Goal: Information Seeking & Learning: Find specific page/section

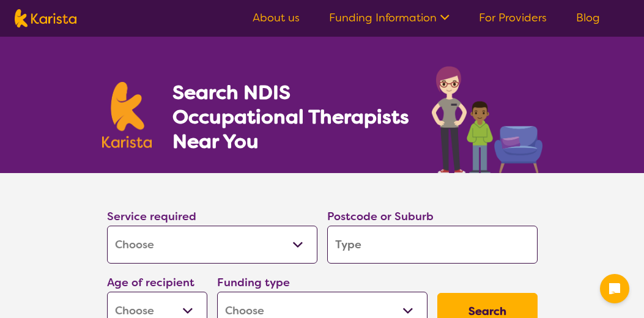
select select "[MEDICAL_DATA]"
click at [370, 246] on input "search" at bounding box center [432, 245] width 210 height 38
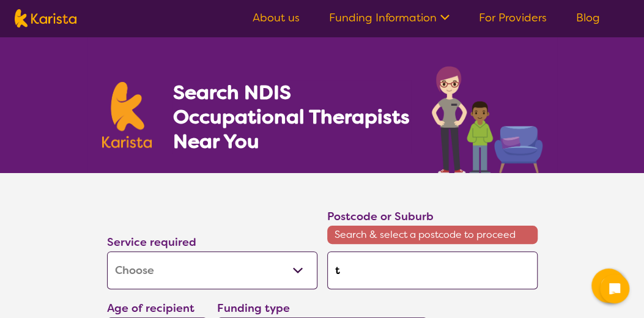
type input "t"
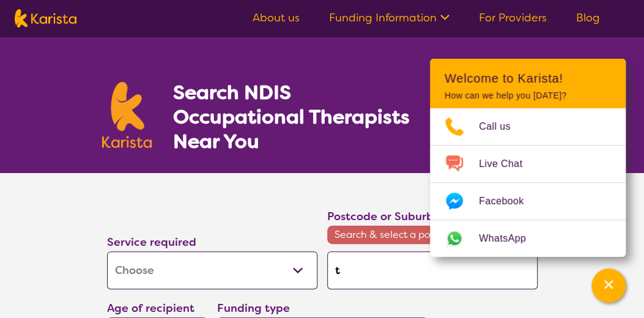
type input "ta"
type input "tar"
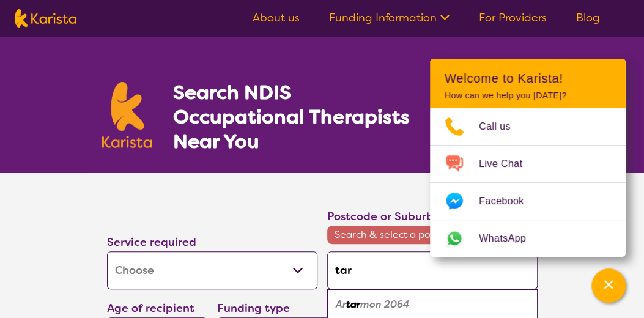
type input "tarn"
type input "tarne"
type input "tarnei"
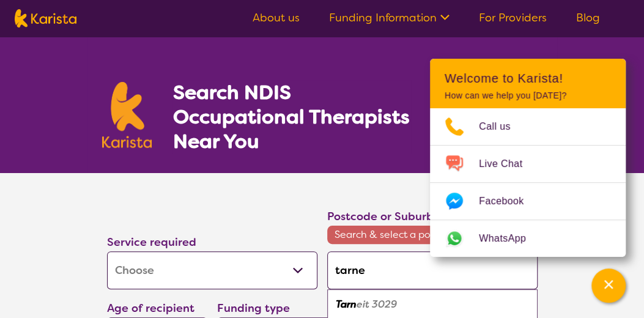
type input "tarnei"
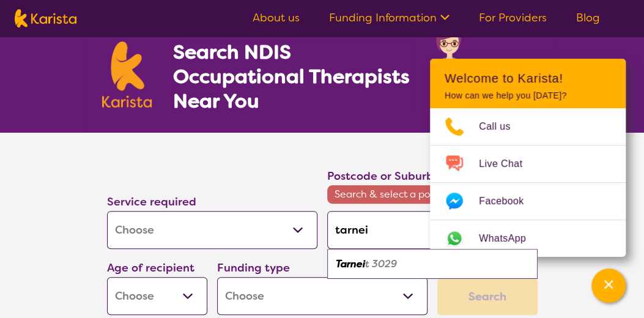
scroll to position [50, 0]
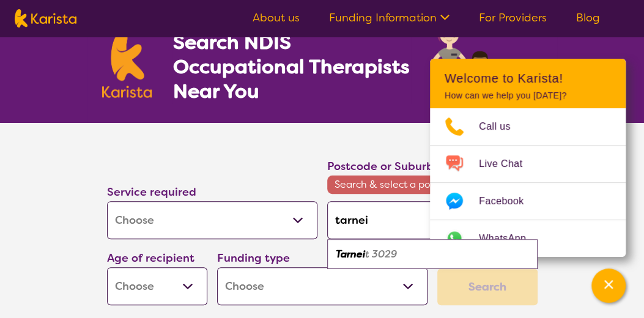
click at [372, 251] on em "t 3029" at bounding box center [381, 254] width 32 height 13
type input "3029"
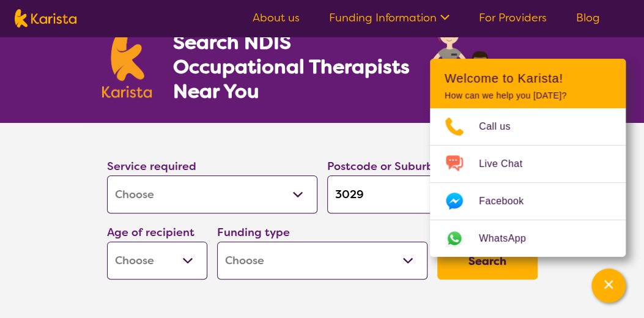
scroll to position [0, 0]
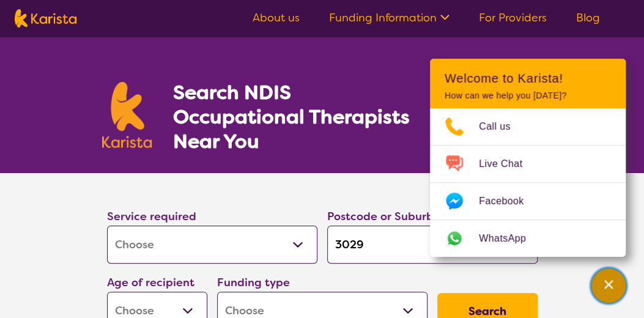
click at [606, 299] on div "Channel Menu" at bounding box center [609, 285] width 24 height 27
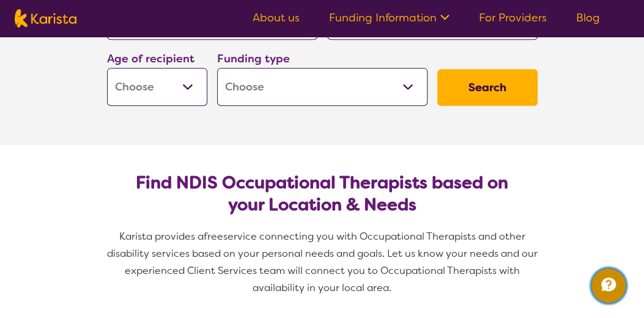
scroll to position [143, 0]
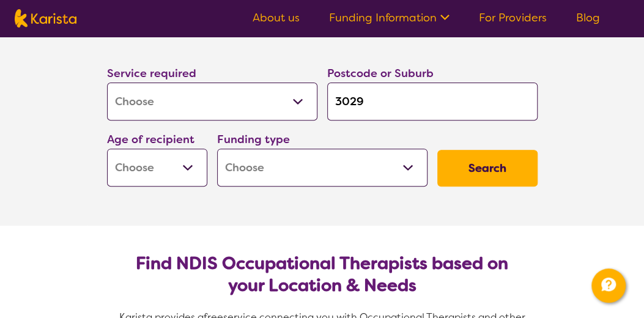
click at [163, 172] on select "Early Childhood - 0 to 9 Child - 10 to 11 Adolescent - 12 to 17 Adult - 18 to 6…" at bounding box center [157, 168] width 100 height 38
select select "AS"
click at [107, 149] on select "Early Childhood - 0 to 9 Child - 10 to 11 Adolescent - 12 to 17 Adult - 18 to 6…" at bounding box center [157, 168] width 100 height 38
select select "AS"
click at [245, 162] on select "Home Care Package (HCP) National Disability Insurance Scheme (NDIS) I don't know" at bounding box center [322, 168] width 210 height 38
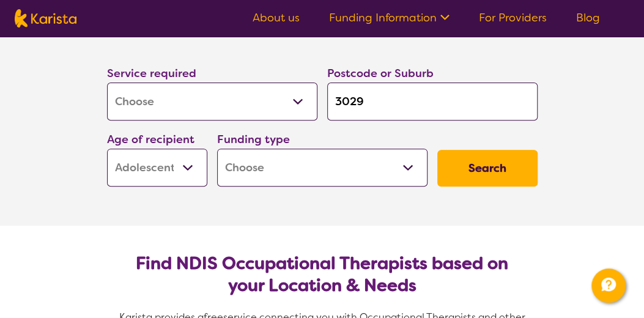
select select "NDIS"
click at [217, 149] on select "Home Care Package (HCP) National Disability Insurance Scheme (NDIS) I don't know" at bounding box center [322, 168] width 210 height 38
select select "NDIS"
click at [483, 163] on button "Search" at bounding box center [487, 168] width 100 height 37
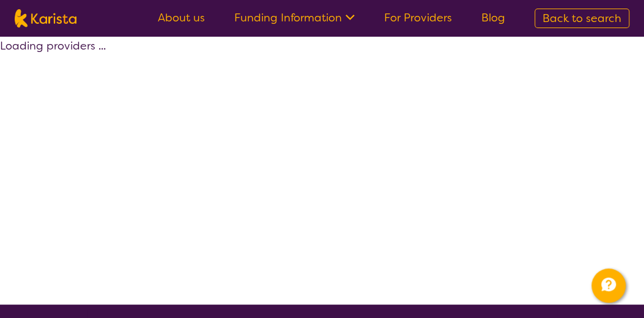
select select "by_score"
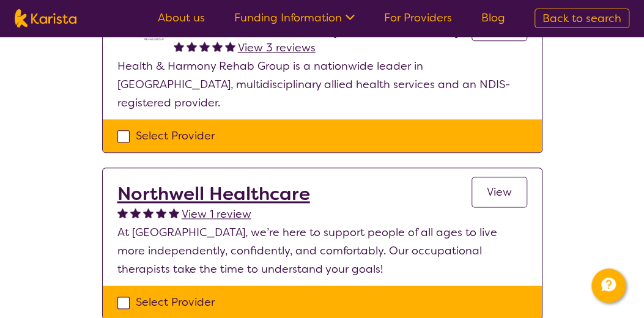
scroll to position [530, 0]
